Goal: Task Accomplishment & Management: Complete application form

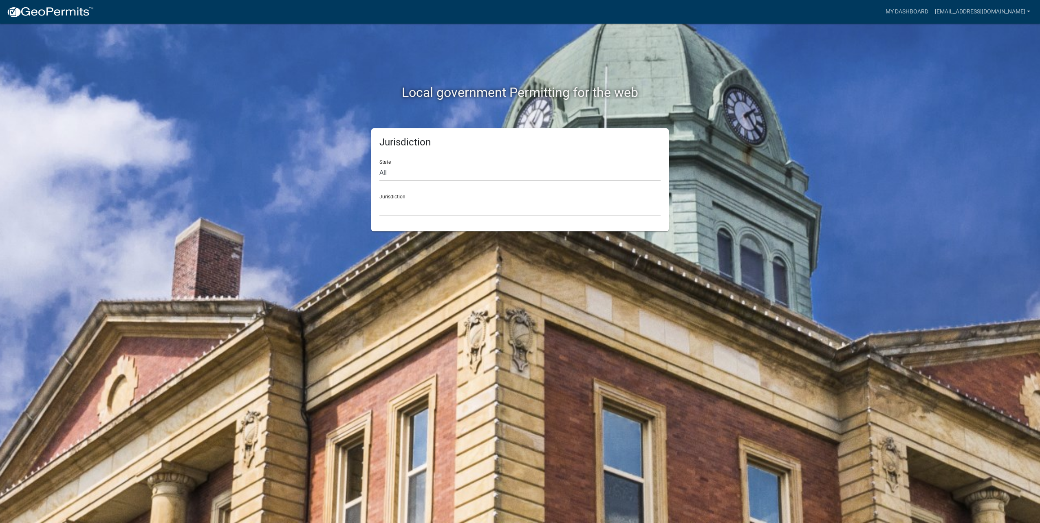
click at [421, 170] on select "All [US_STATE] [US_STATE] [US_STATE] [US_STATE] [US_STATE] [US_STATE] [US_STATE…" at bounding box center [519, 173] width 281 height 17
select select "[US_STATE]"
click at [379, 165] on select "All [US_STATE] [US_STATE] [US_STATE] [US_STATE] [US_STATE] [US_STATE] [US_STATE…" at bounding box center [519, 173] width 281 height 17
click at [400, 204] on select "[GEOGRAPHIC_DATA], [US_STATE] [GEOGRAPHIC_DATA], [US_STATE] [GEOGRAPHIC_DATA], …" at bounding box center [519, 207] width 281 height 17
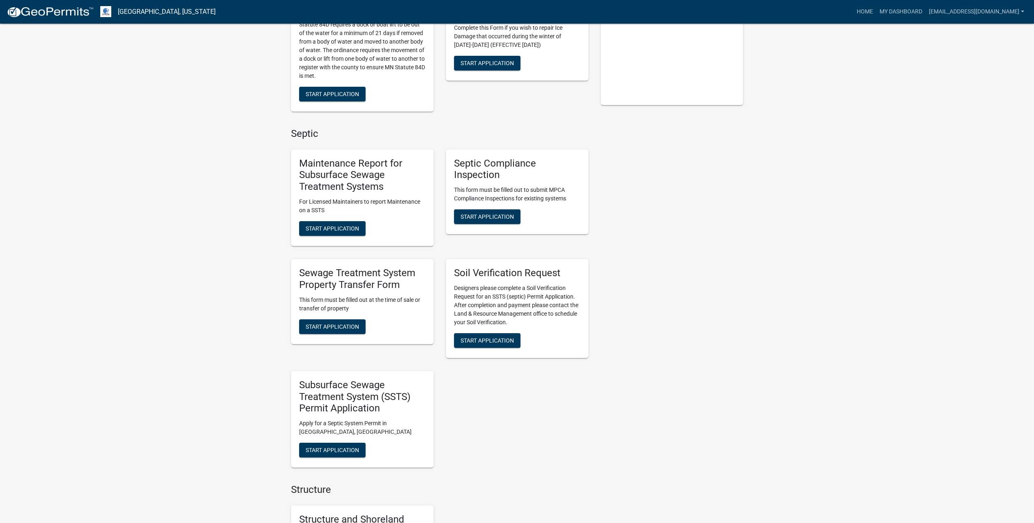
scroll to position [255, 0]
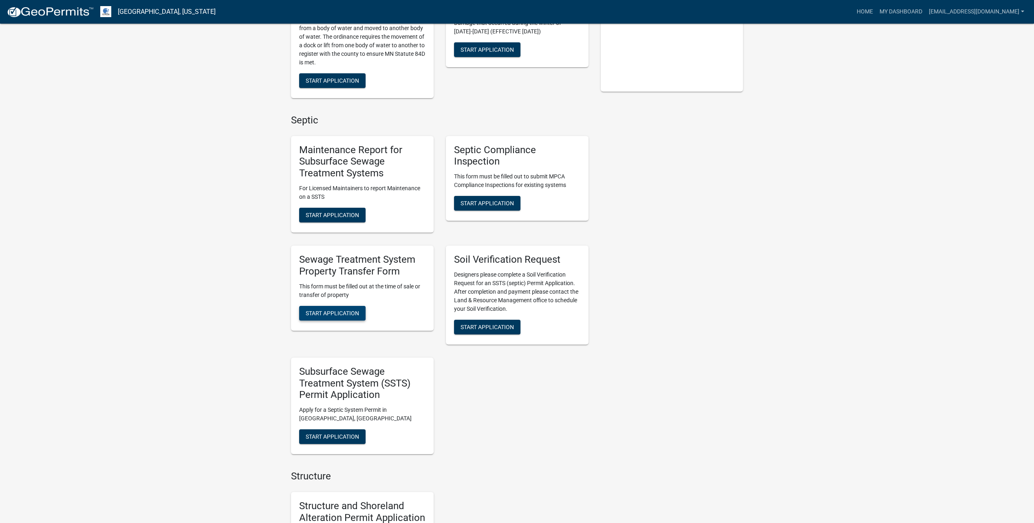
click at [340, 315] on span "Start Application" at bounding box center [332, 313] width 53 height 7
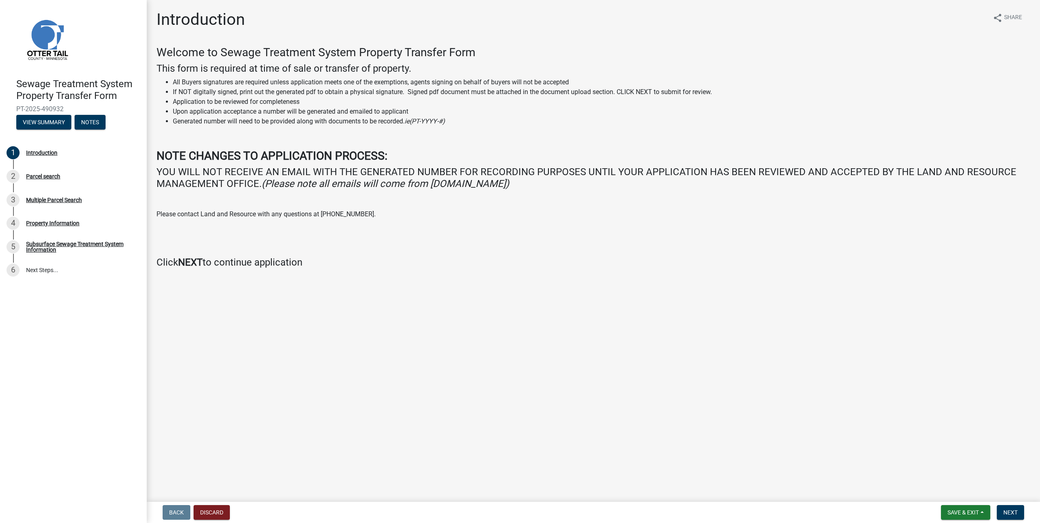
click at [1010, 505] on nav "Back Discard Save & Exit Save Save & Exit Next" at bounding box center [594, 512] width 894 height 21
click at [1012, 510] on span "Next" at bounding box center [1011, 513] width 14 height 7
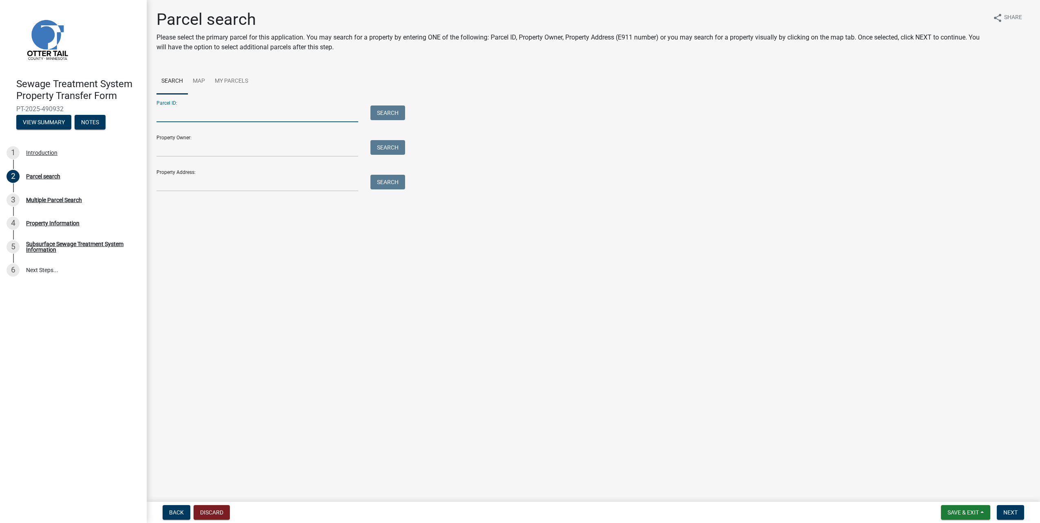
click at [267, 108] on input "Parcel ID:" at bounding box center [258, 114] width 202 height 17
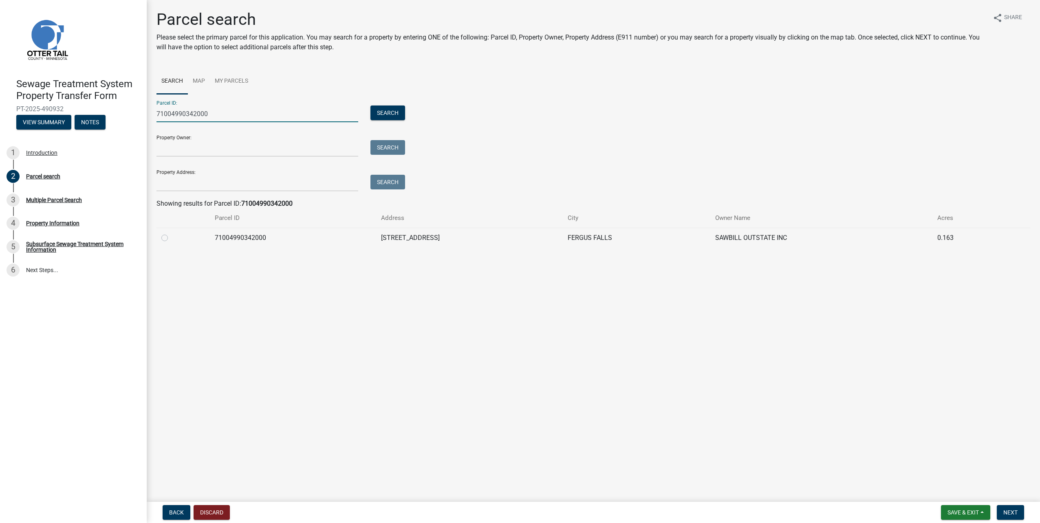
type input "71004990342000"
click at [171, 233] on label at bounding box center [171, 233] width 0 height 0
click at [171, 238] on input "radio" at bounding box center [173, 235] width 5 height 5
radio input "true"
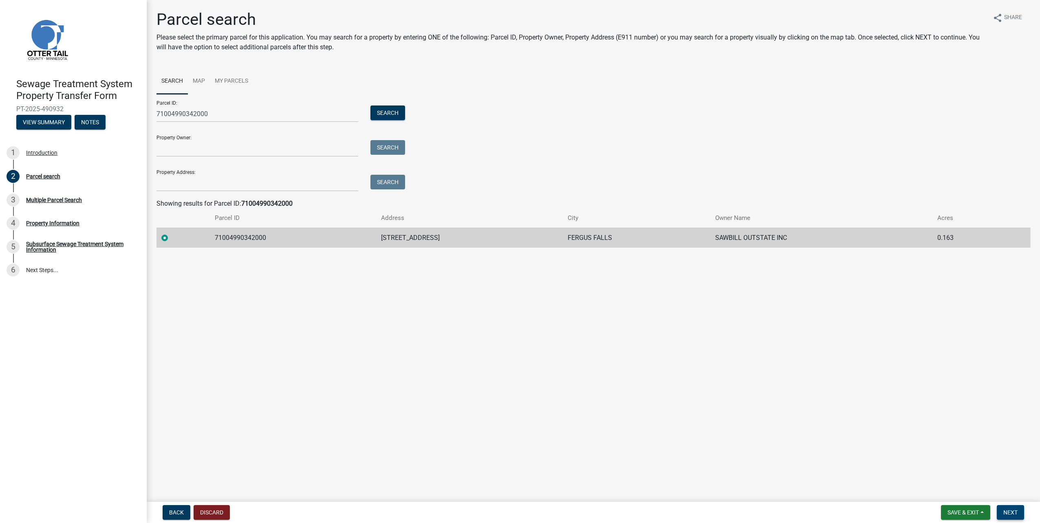
click at [1019, 514] on button "Next" at bounding box center [1010, 512] width 27 height 15
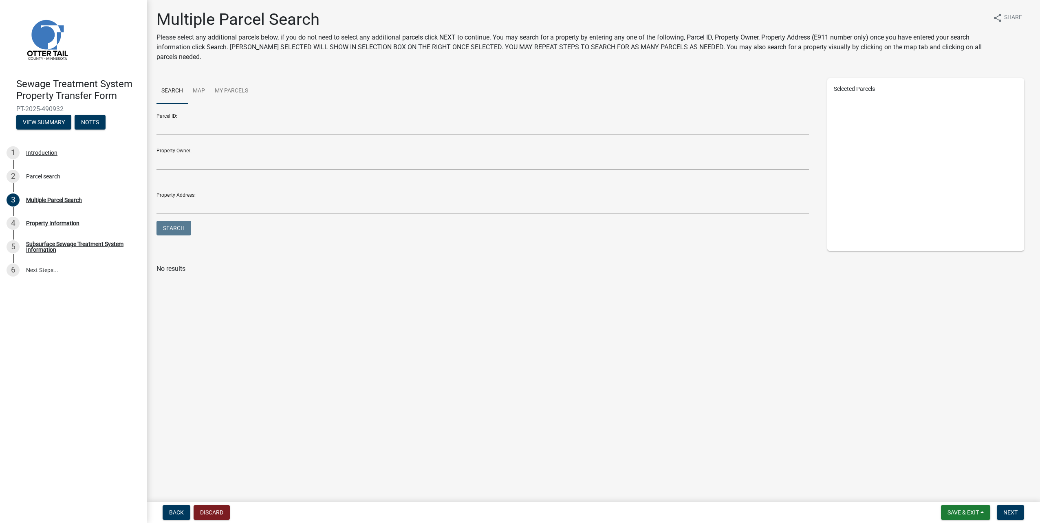
click at [1025, 516] on form "Save & Exit Save Save & Exit Next" at bounding box center [983, 512] width 90 height 15
click at [1014, 510] on span "Next" at bounding box center [1011, 513] width 14 height 7
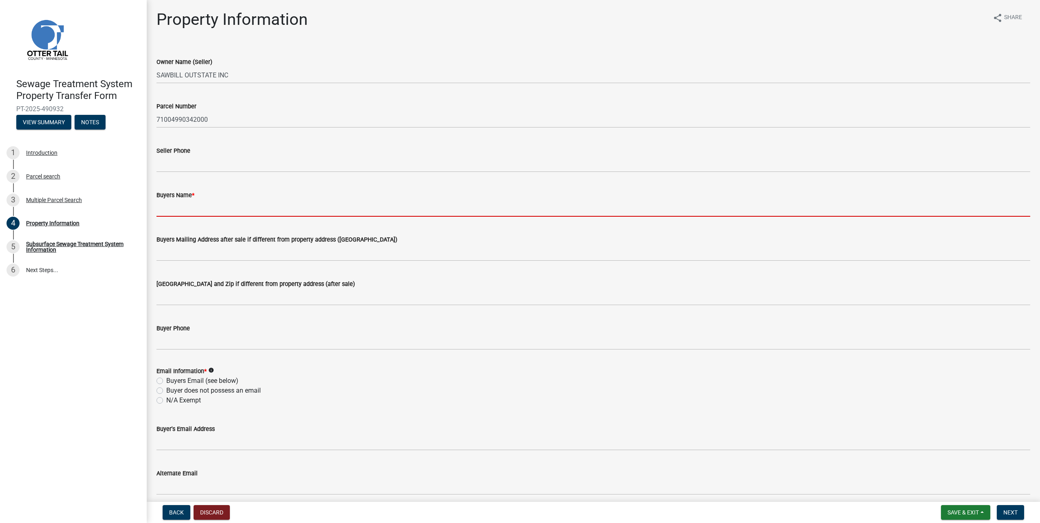
click at [194, 210] on input "Buyers Name *" at bounding box center [594, 208] width 874 height 17
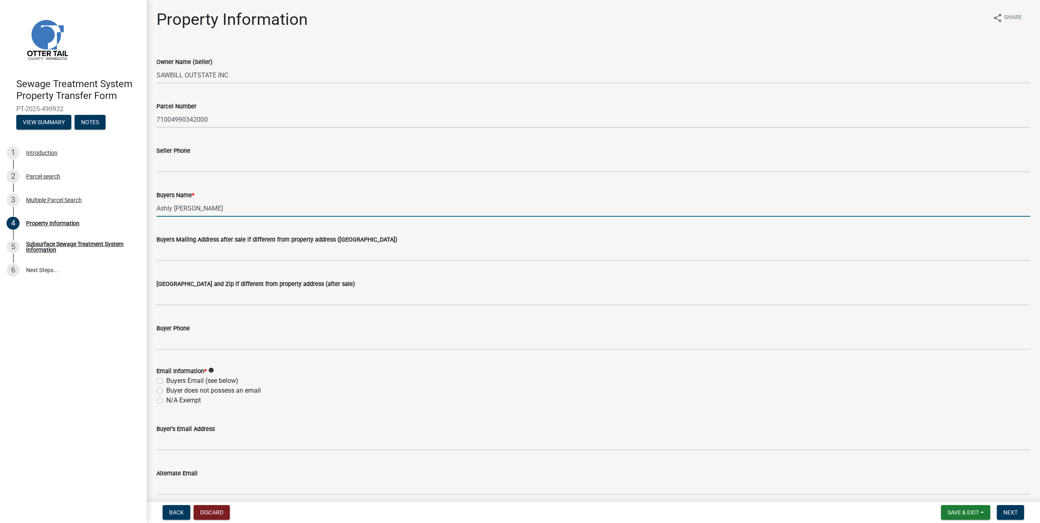
type input "Ashly [PERSON_NAME]"
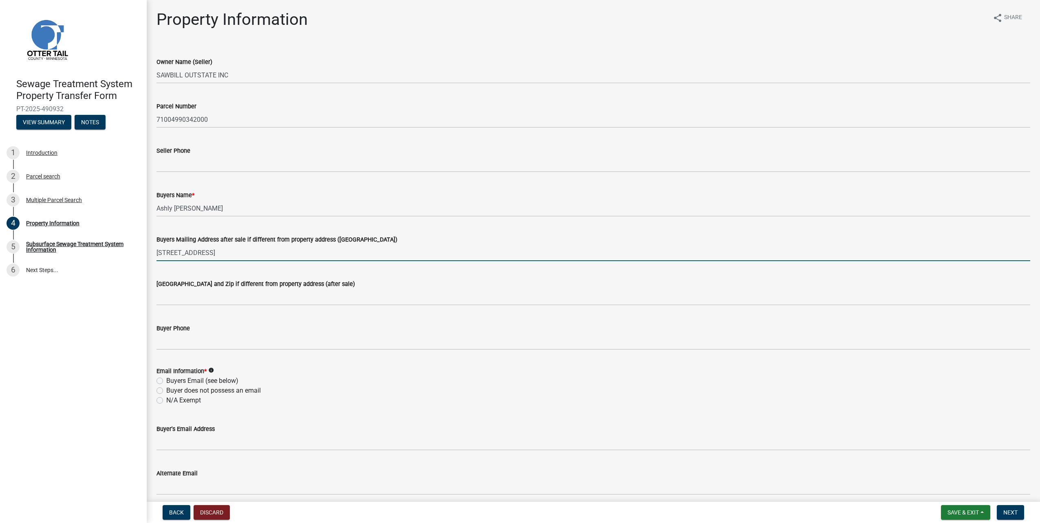
type input "[STREET_ADDRESS]"
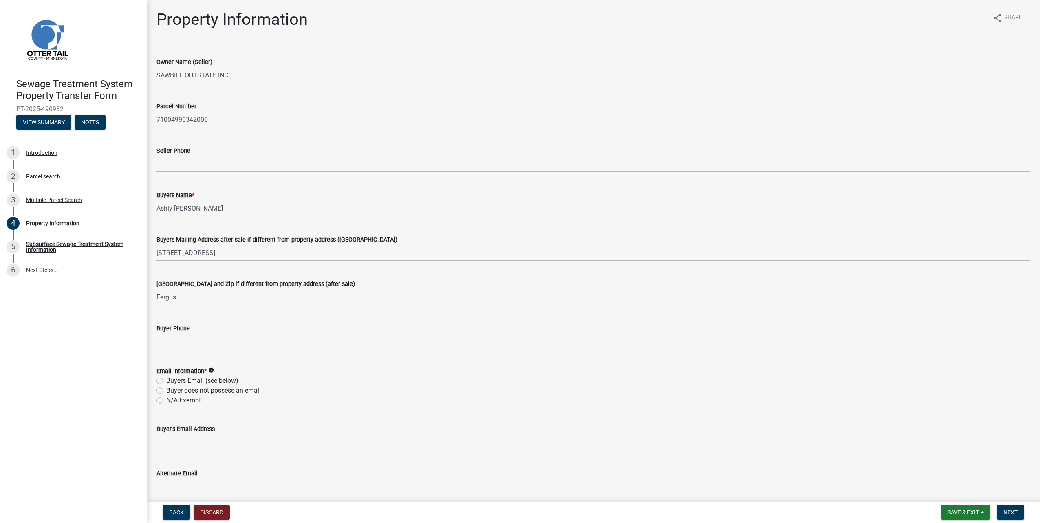
type input "[GEOGRAPHIC_DATA], [US_STATE] 56537"
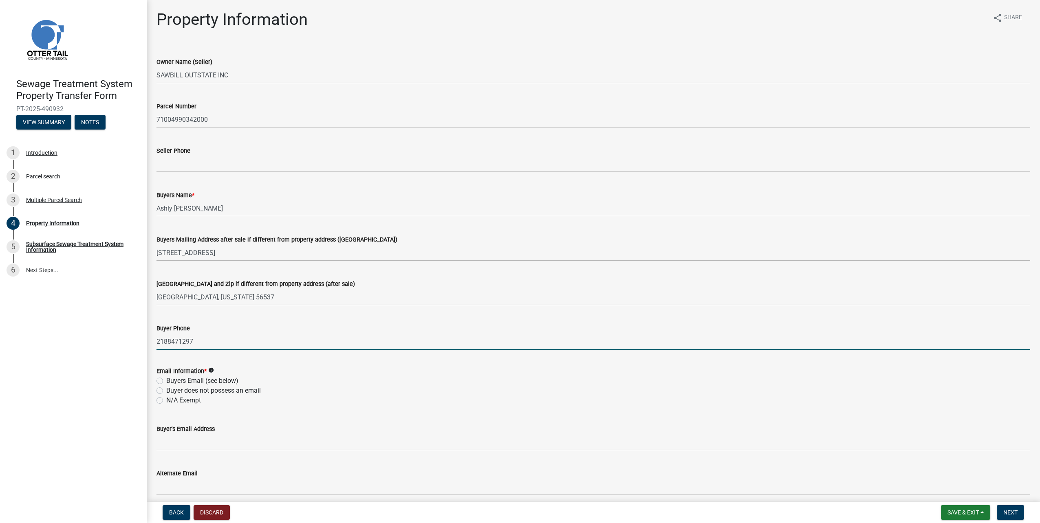
type input "2188471297"
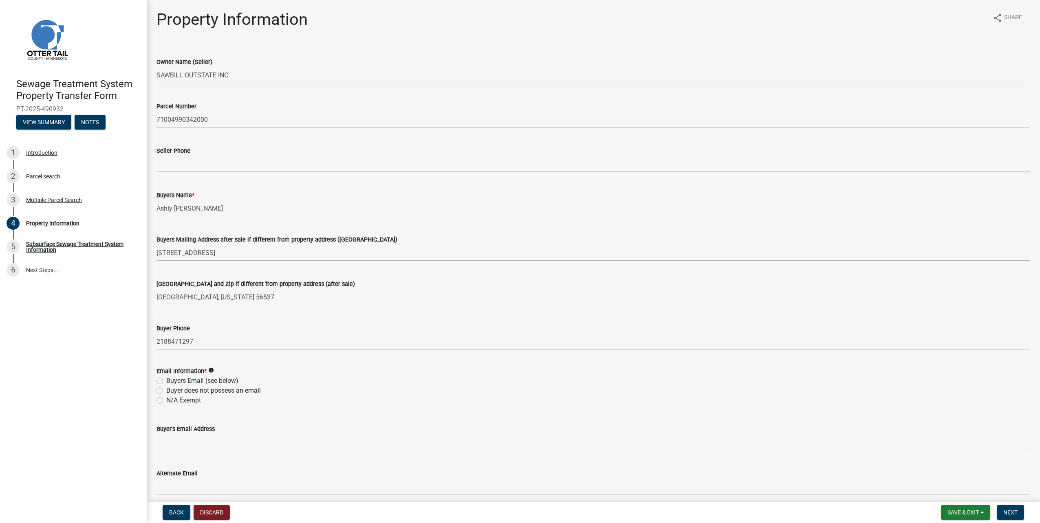
click at [191, 390] on label "Buyer does not possess an email" at bounding box center [213, 391] width 95 height 10
click at [172, 390] on input "Buyer does not possess an email" at bounding box center [168, 388] width 5 height 5
radio input "true"
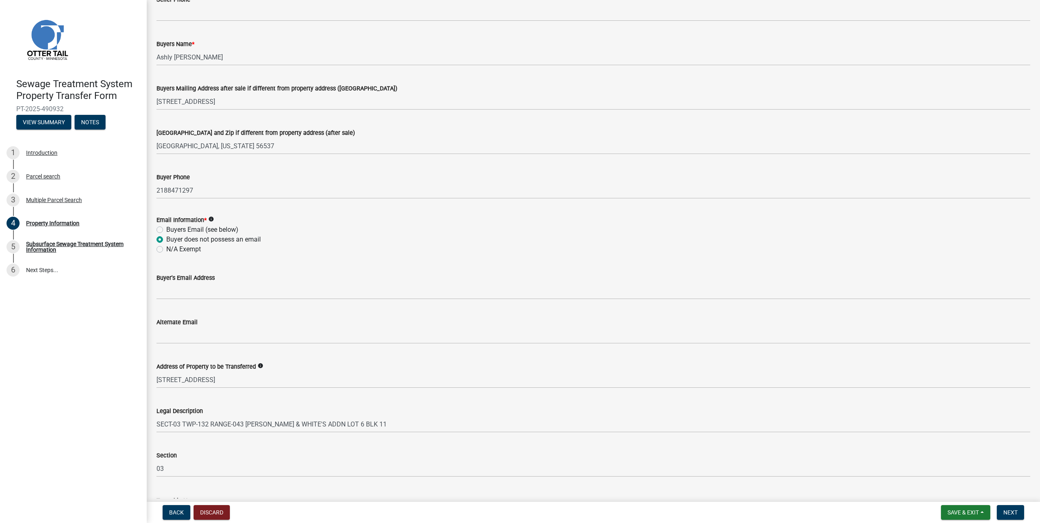
scroll to position [163, 0]
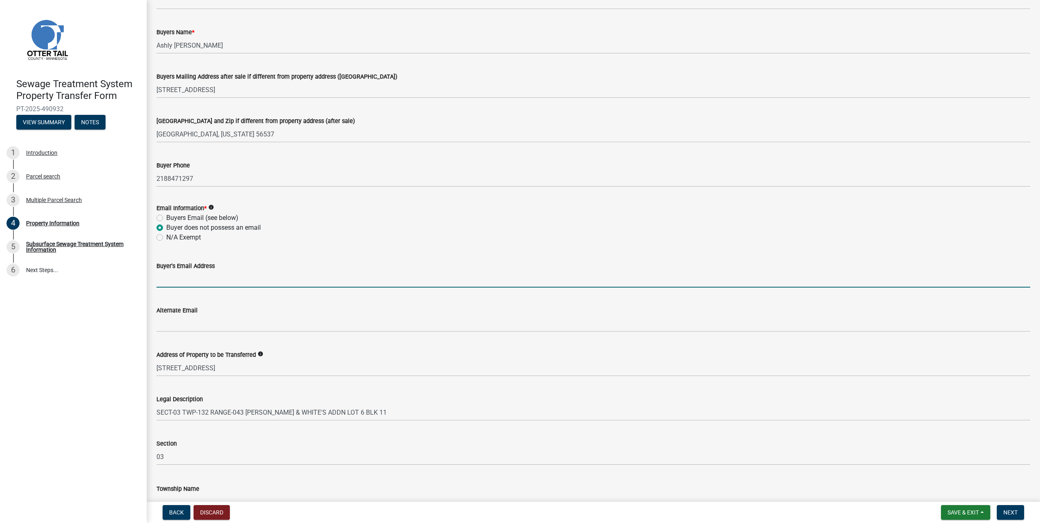
click at [199, 281] on input "Buyer's Email Address" at bounding box center [594, 279] width 874 height 17
type input "[EMAIL_ADDRESS][DOMAIN_NAME]"
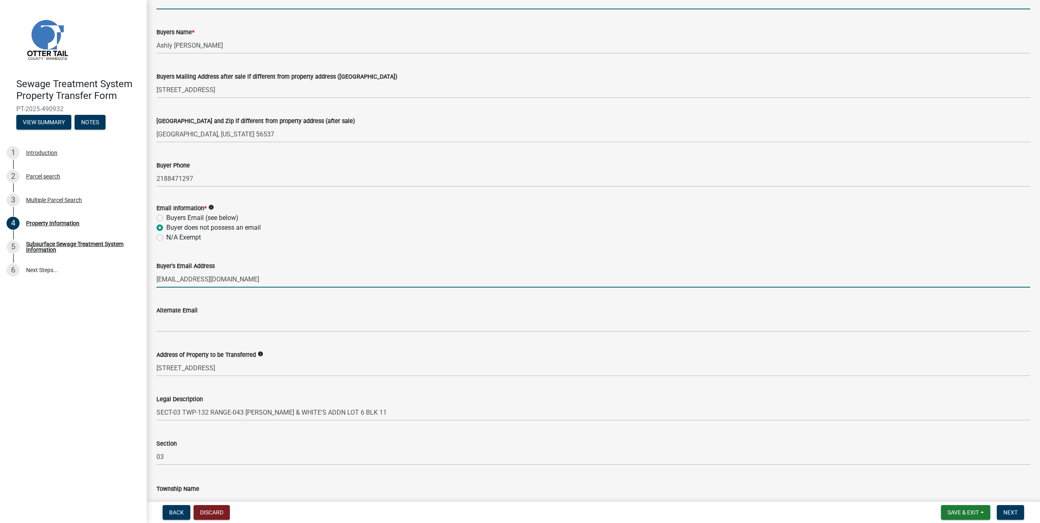
type input "7604865630"
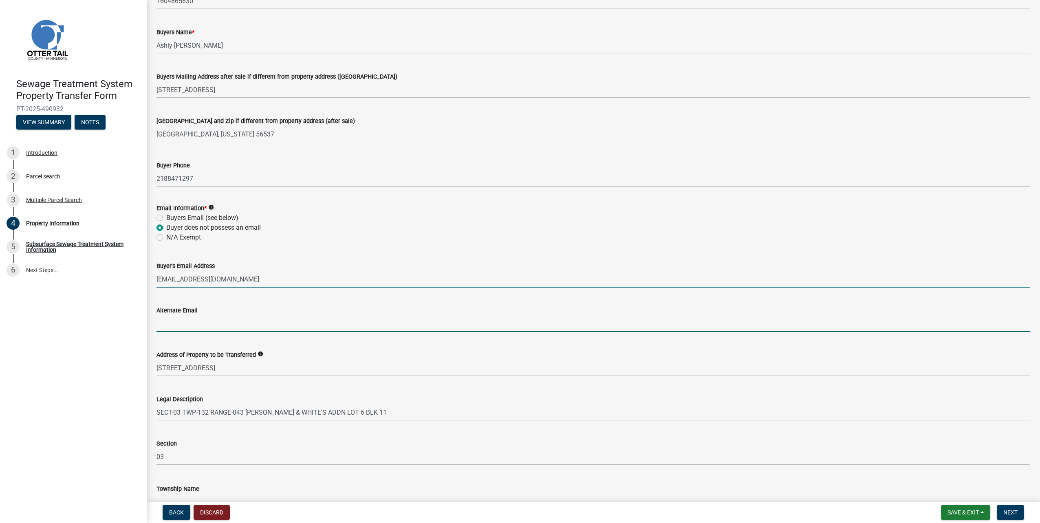
type input "[EMAIL_ADDRESS][DOMAIN_NAME]"
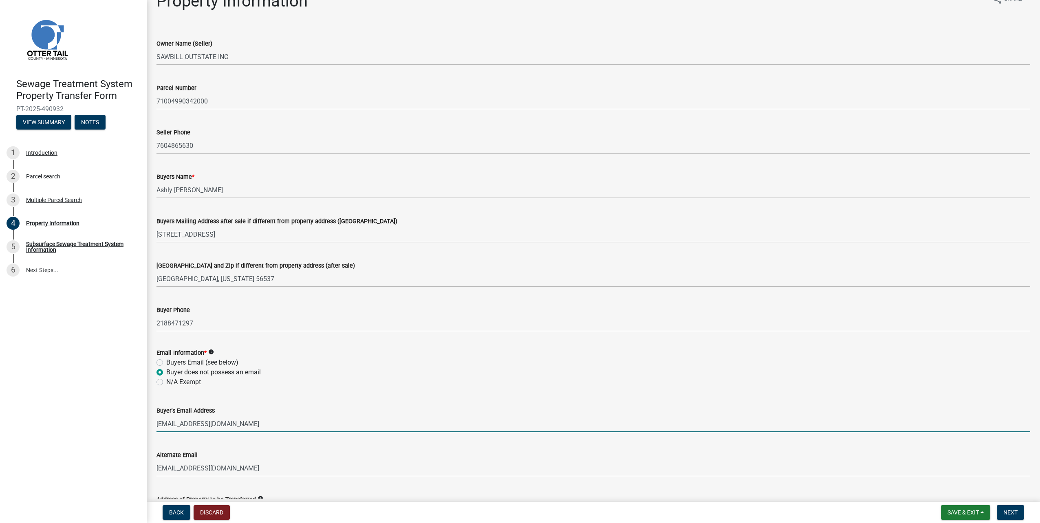
scroll to position [0, 0]
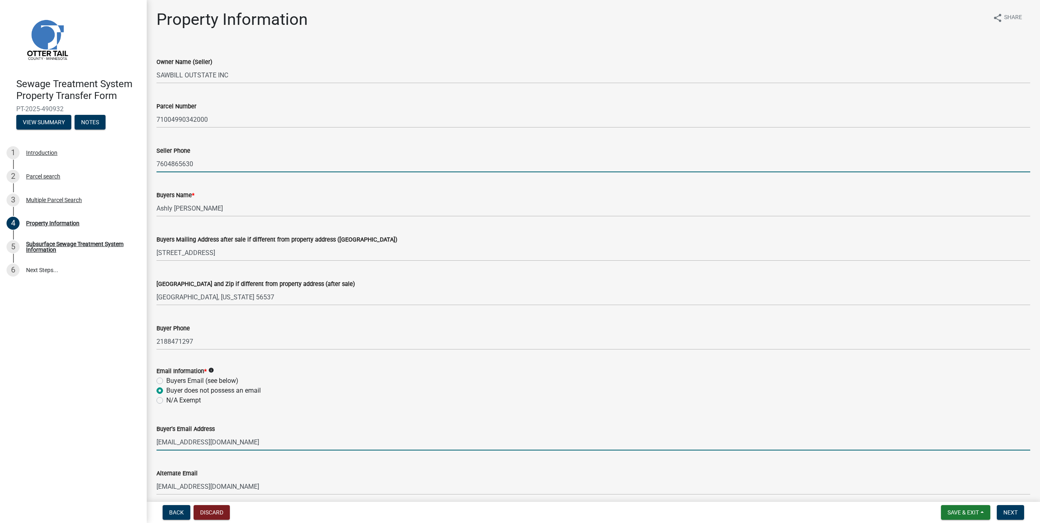
click at [205, 167] on input "7604865630" at bounding box center [594, 164] width 874 height 17
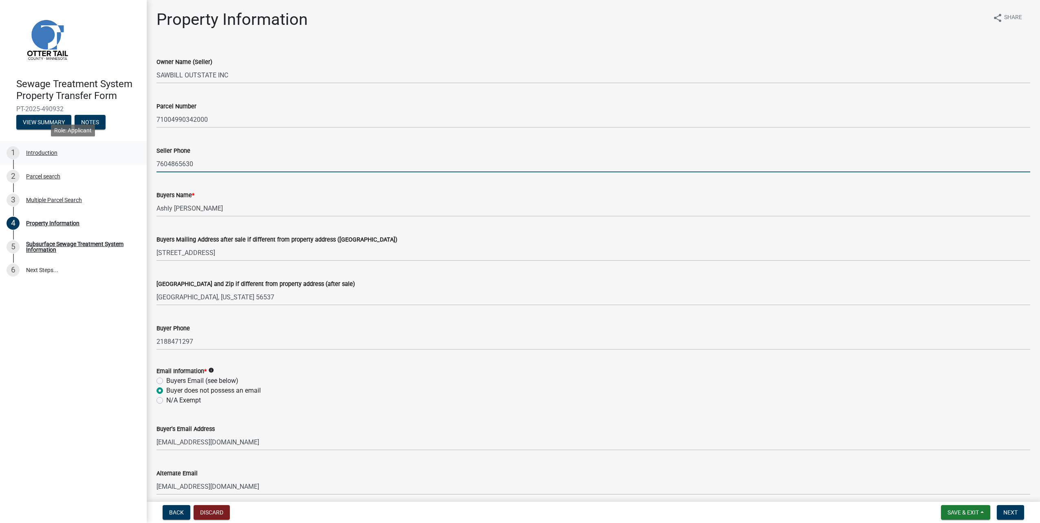
drag, startPoint x: 203, startPoint y: 160, endPoint x: 125, endPoint y: 161, distance: 77.9
click at [125, 161] on div "Sewage Treatment System Property Transfer Form PT-2025-490932 View Summary Note…" at bounding box center [520, 261] width 1040 height 523
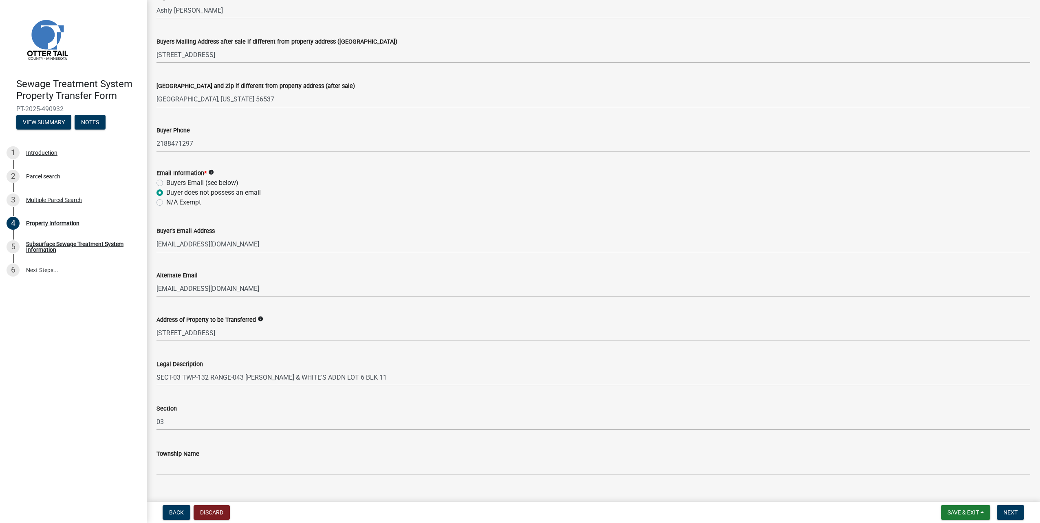
scroll to position [213, 0]
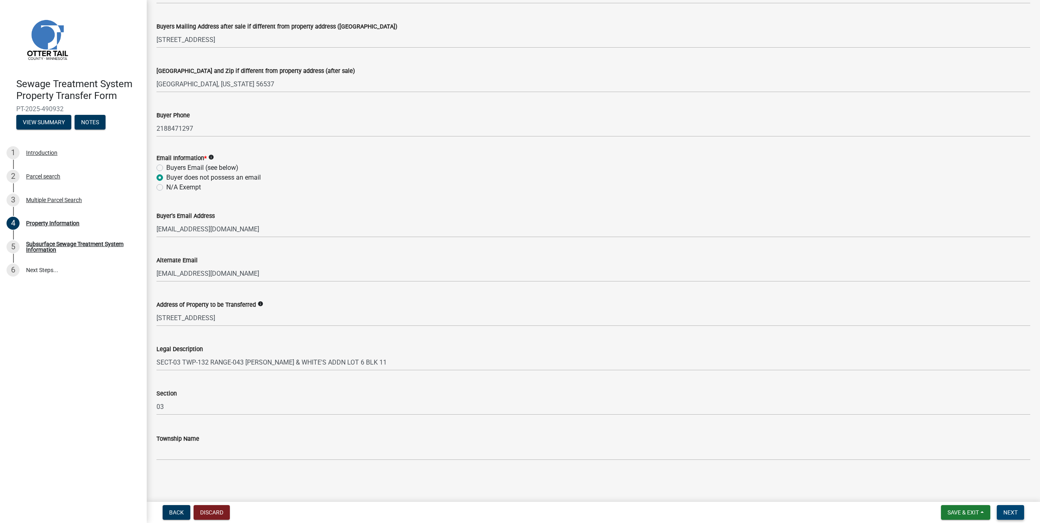
click at [1004, 514] on span "Next" at bounding box center [1011, 513] width 14 height 7
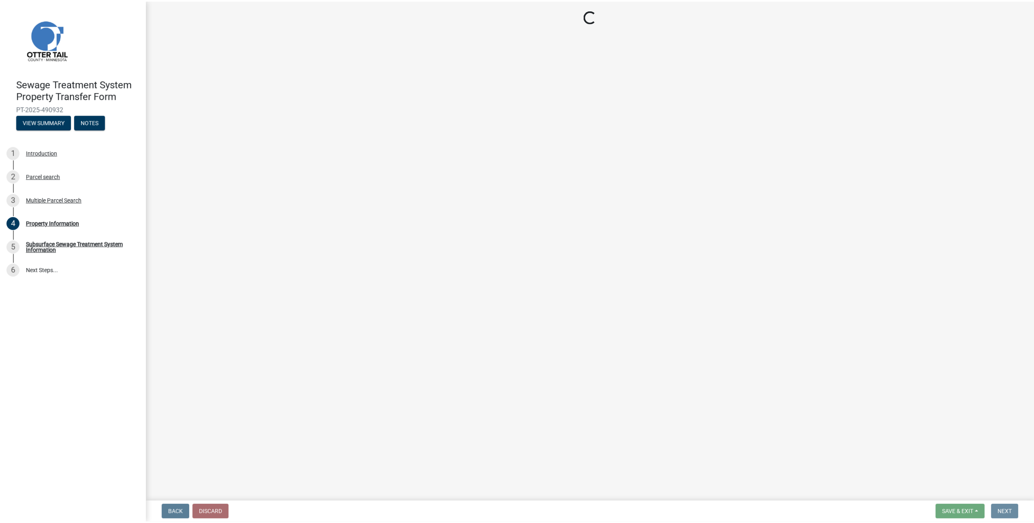
scroll to position [0, 0]
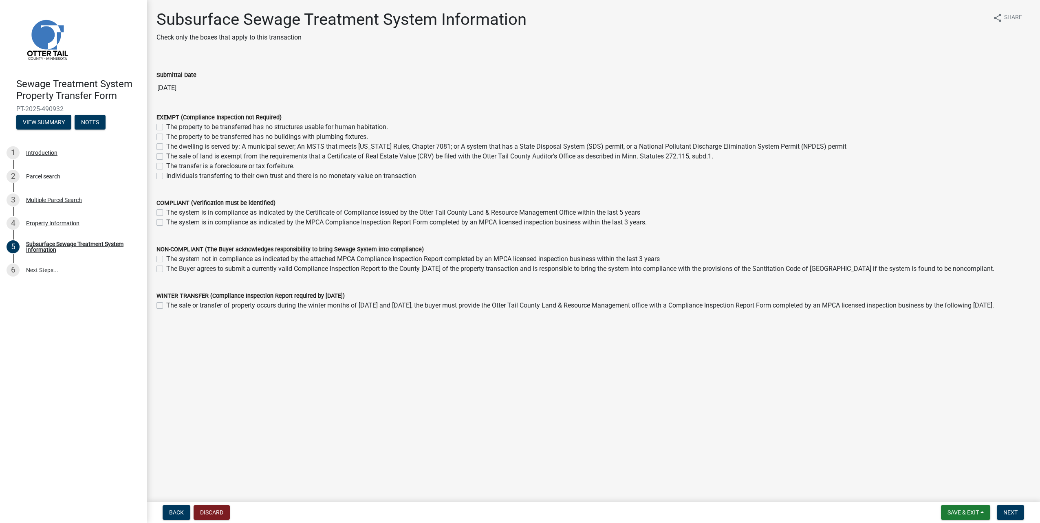
click at [276, 146] on label "The dwelling is served by: A municipal sewer; An MSTS that meets [US_STATE] Rul…" at bounding box center [506, 147] width 680 height 10
click at [172, 146] on input "The dwelling is served by: A municipal sewer; An MSTS that meets [US_STATE] Rul…" at bounding box center [168, 144] width 5 height 5
checkbox input "true"
checkbox input "false"
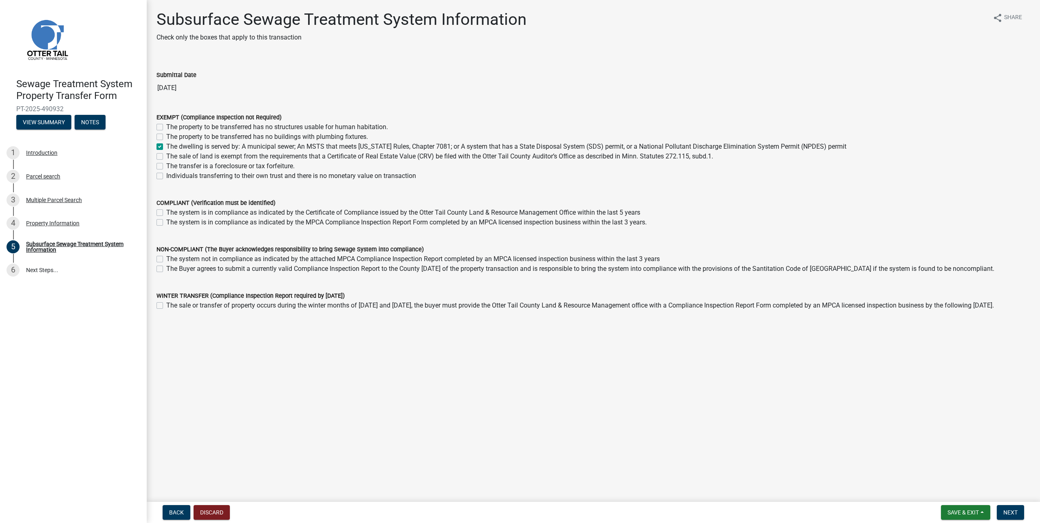
checkbox input "true"
checkbox input "false"
click at [1006, 511] on span "Next" at bounding box center [1011, 513] width 14 height 7
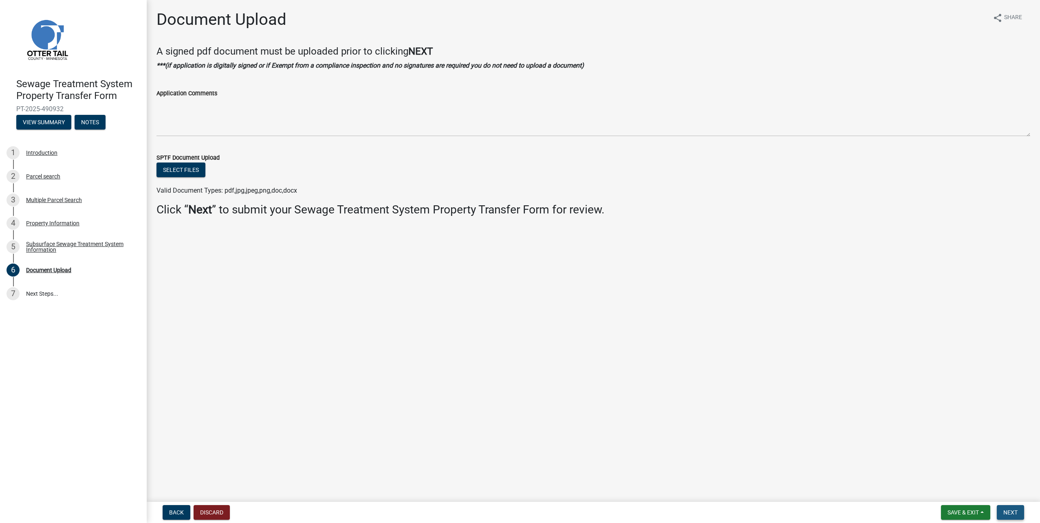
click at [1006, 518] on button "Next" at bounding box center [1010, 512] width 27 height 15
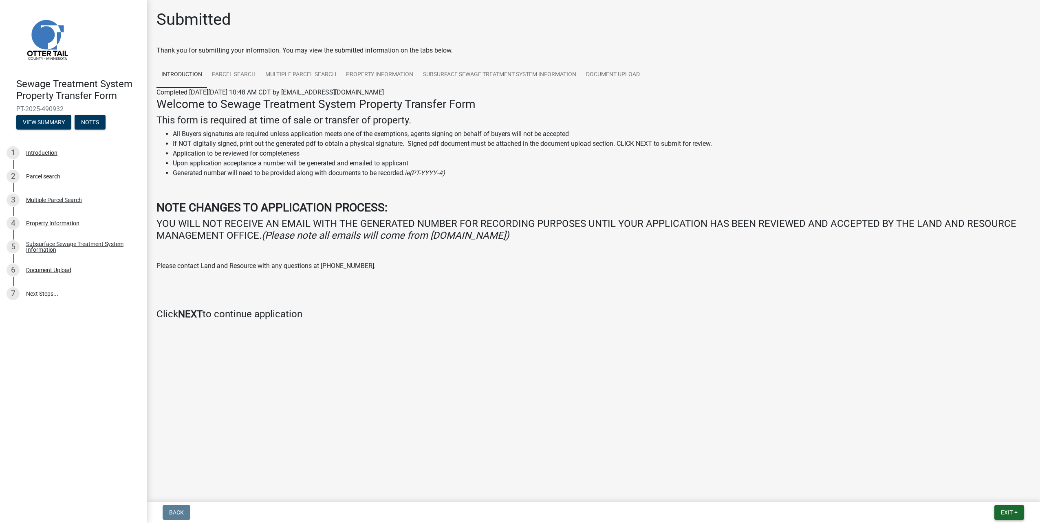
click at [997, 510] on button "Exit" at bounding box center [1010, 512] width 30 height 15
click at [993, 489] on button "Save & Exit" at bounding box center [991, 492] width 65 height 20
